Goal: Task Accomplishment & Management: Manage account settings

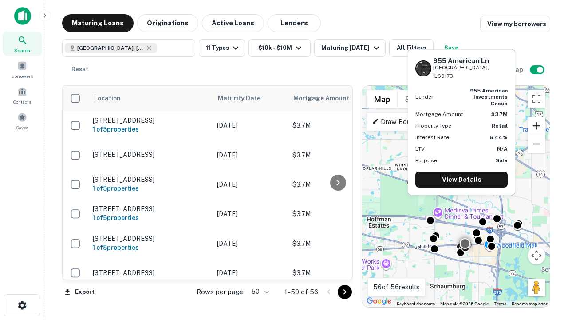
click at [537, 126] on button "Zoom in" at bounding box center [537, 126] width 18 height 18
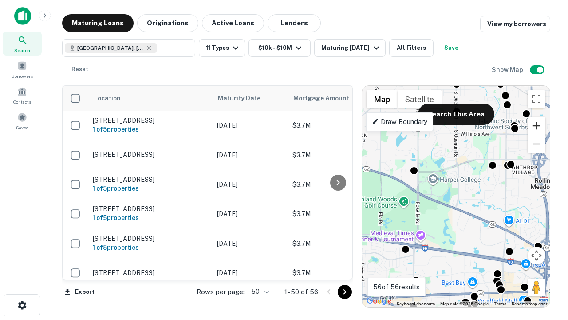
click at [537, 126] on button "Zoom in" at bounding box center [537, 126] width 18 height 18
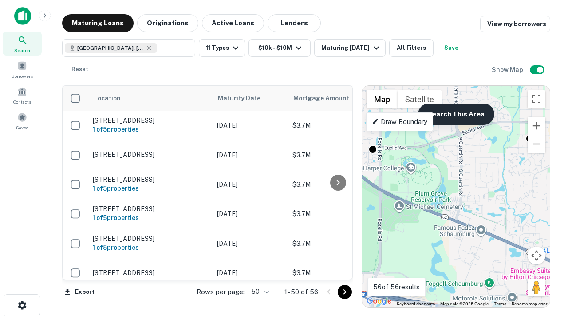
click at [456, 114] on button "Search This Area" at bounding box center [456, 113] width 76 height 21
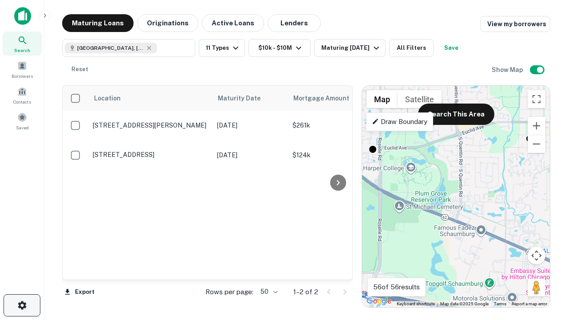
click at [22, 305] on icon "button" at bounding box center [22, 305] width 11 height 11
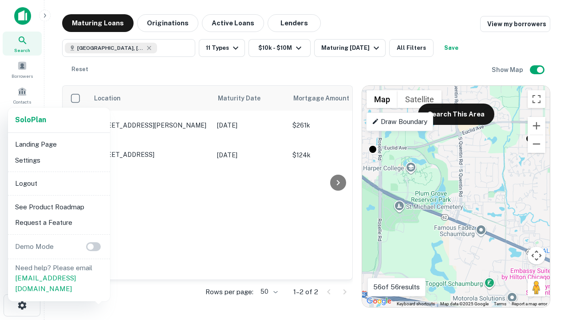
click at [59, 183] on li "Logout" at bounding box center [59, 183] width 95 height 16
